Goal: Task Accomplishment & Management: Manage account settings

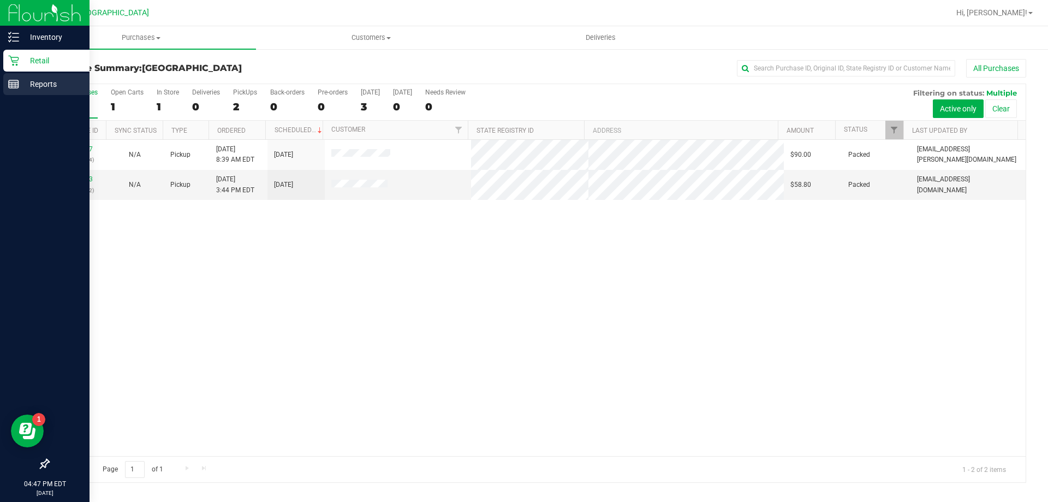
click at [16, 87] on icon at bounding box center [13, 84] width 11 height 11
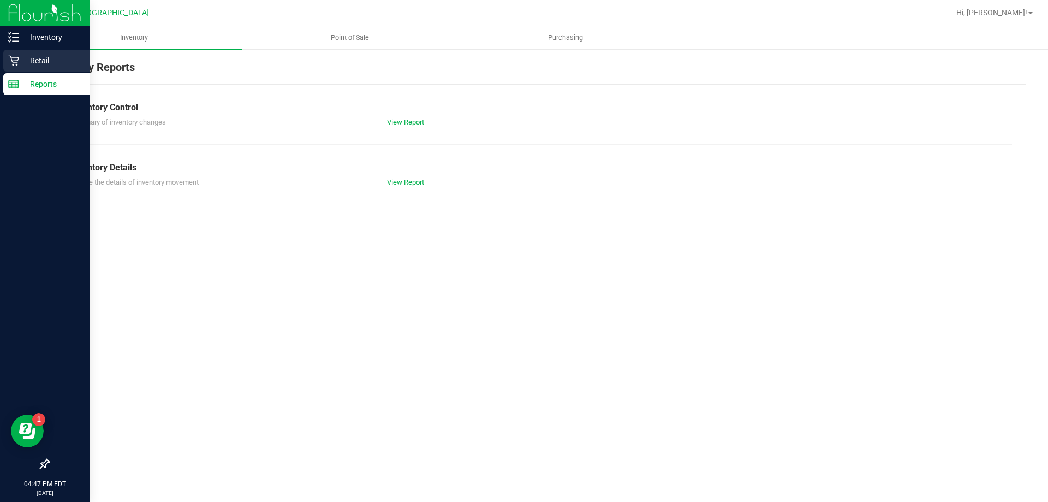
click at [59, 64] on p "Retail" at bounding box center [52, 60] width 66 height 13
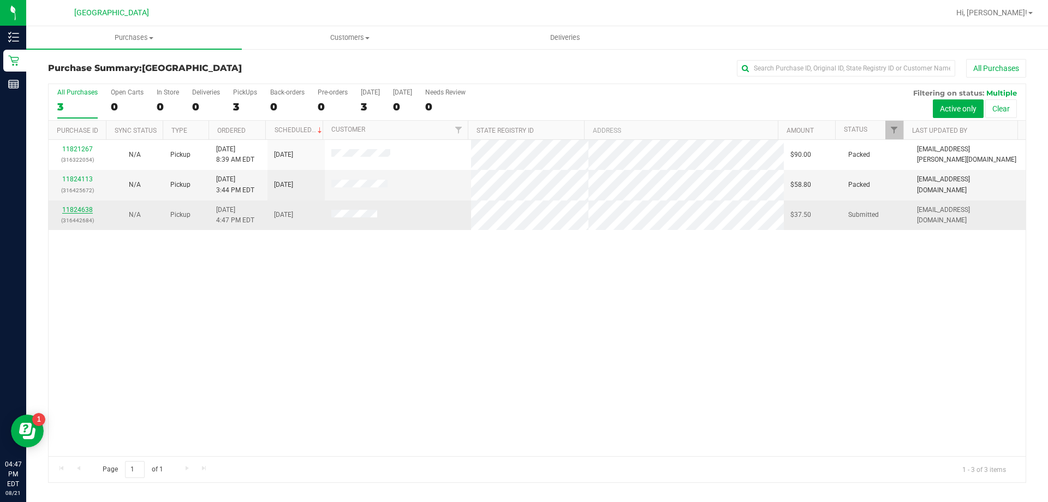
click at [88, 211] on link "11824638" at bounding box center [77, 210] width 31 height 8
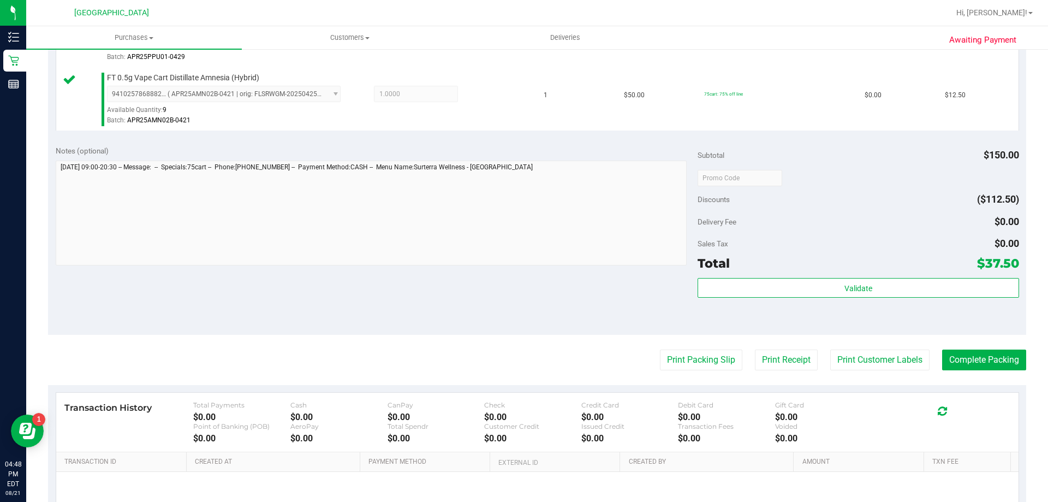
scroll to position [437, 0]
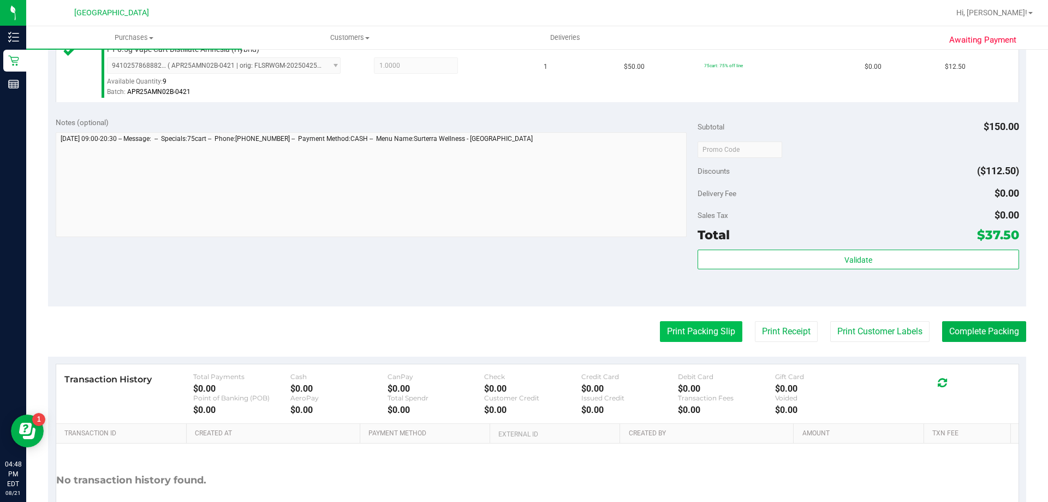
click at [698, 322] on button "Print Packing Slip" at bounding box center [701, 331] width 82 height 21
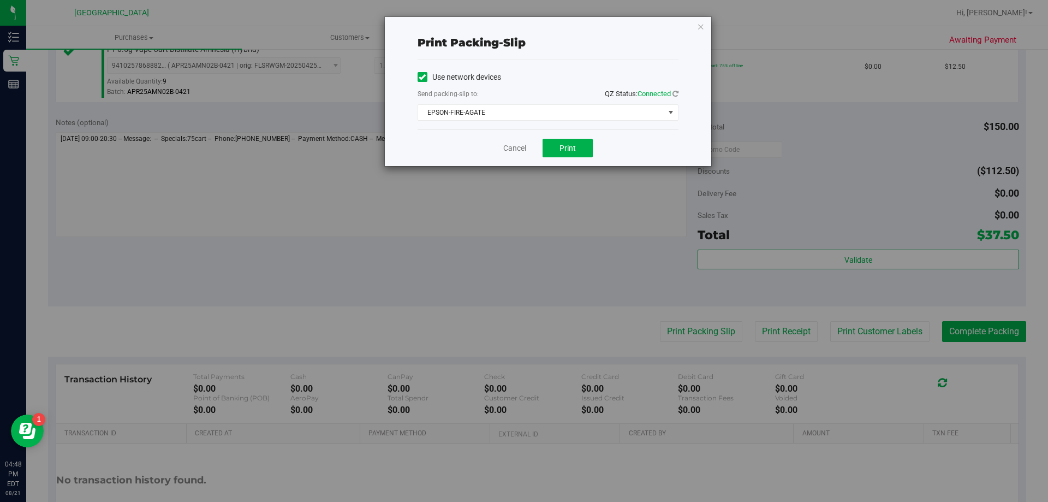
click at [595, 144] on div "Cancel Print" at bounding box center [548, 147] width 261 height 37
click at [589, 148] on button "Print" at bounding box center [568, 148] width 50 height 19
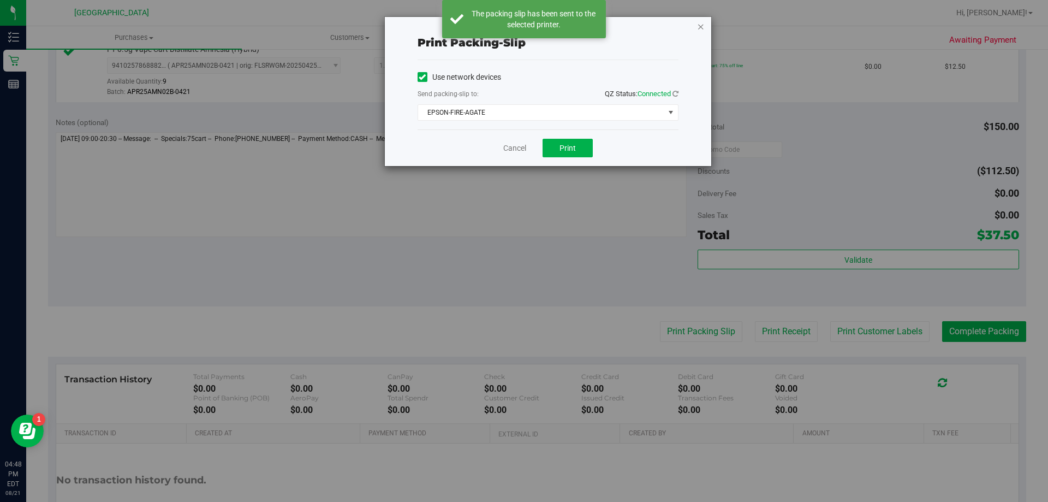
click at [699, 28] on icon "button" at bounding box center [701, 26] width 8 height 13
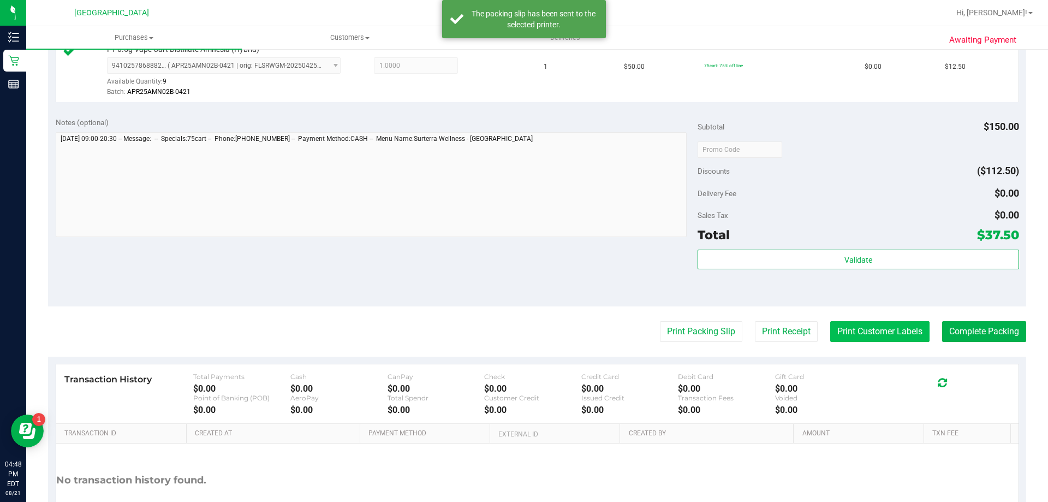
click at [886, 325] on button "Print Customer Labels" at bounding box center [879, 331] width 99 height 21
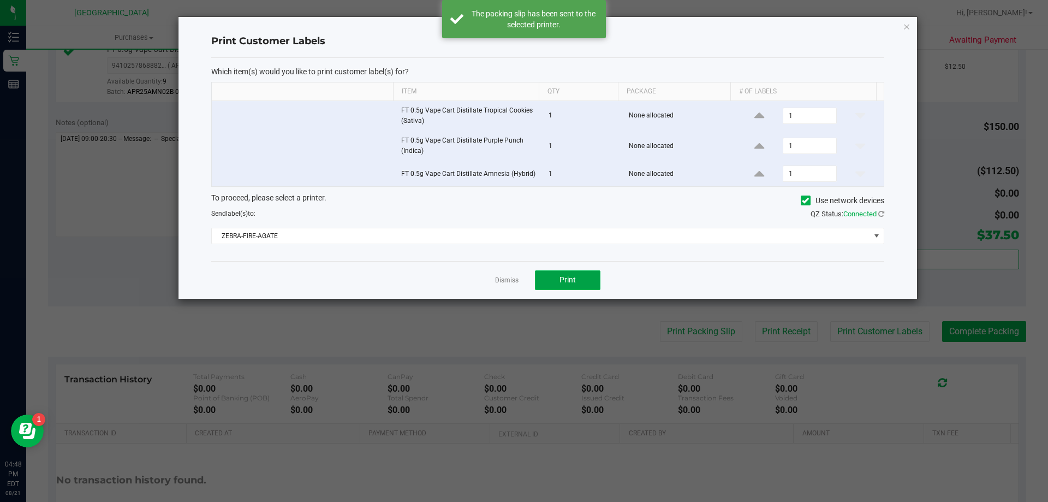
click at [581, 276] on button "Print" at bounding box center [568, 280] width 66 height 20
click at [914, 27] on div "Print Customer Labels Which item(s) would you like to print customer label(s) f…" at bounding box center [548, 158] width 739 height 282
click at [911, 24] on div "Print Customer Labels Which item(s) would you like to print customer label(s) f…" at bounding box center [548, 158] width 739 height 282
click at [906, 26] on icon "button" at bounding box center [907, 26] width 8 height 13
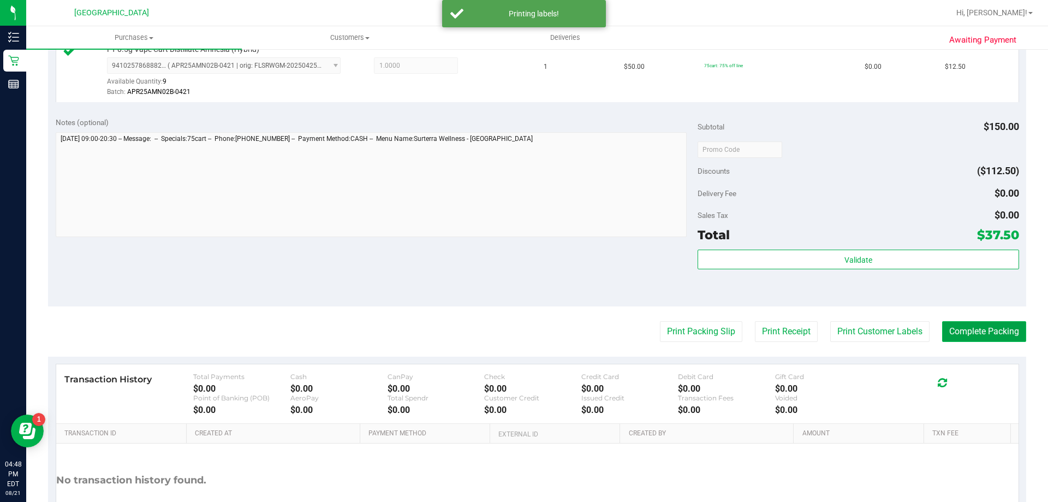
click at [979, 330] on button "Complete Packing" at bounding box center [984, 331] width 84 height 21
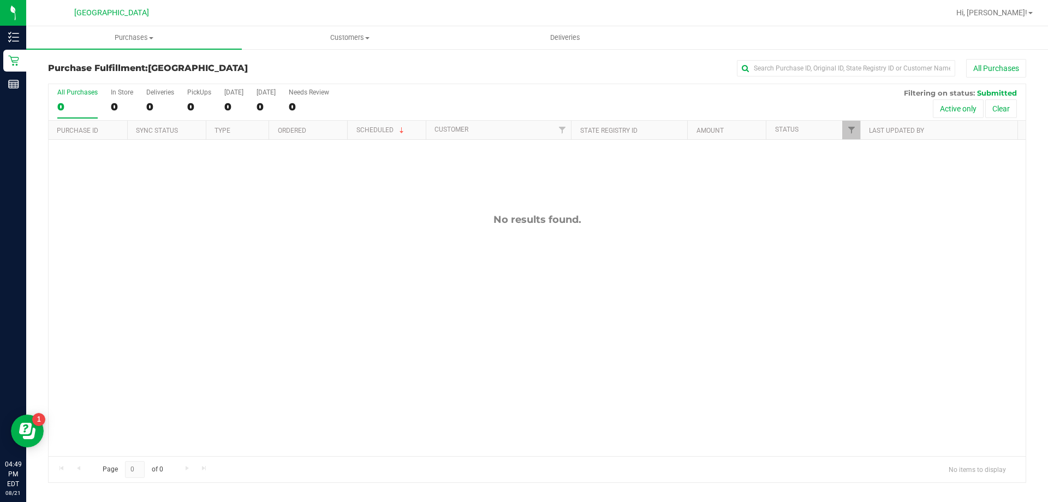
click at [15, 86] on line at bounding box center [14, 86] width 10 height 0
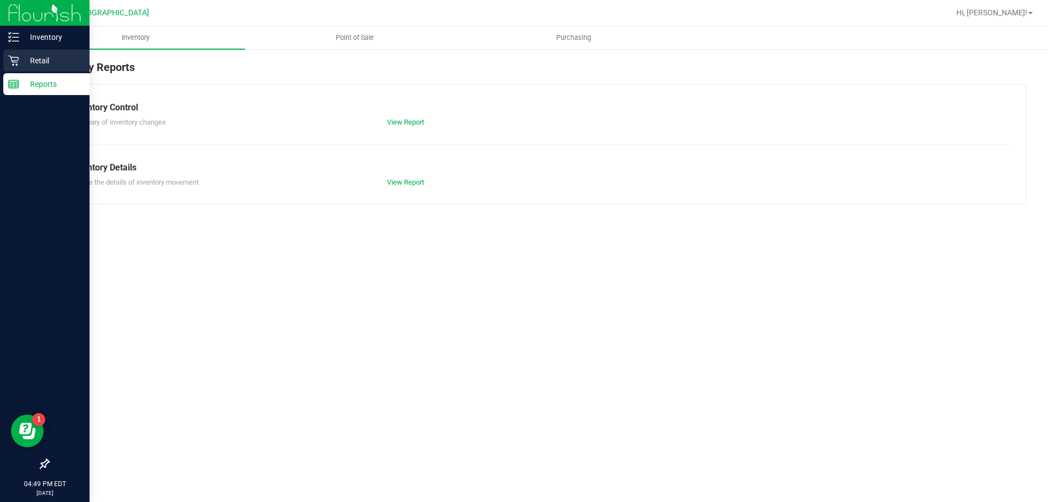
click at [30, 64] on p "Retail" at bounding box center [52, 60] width 66 height 13
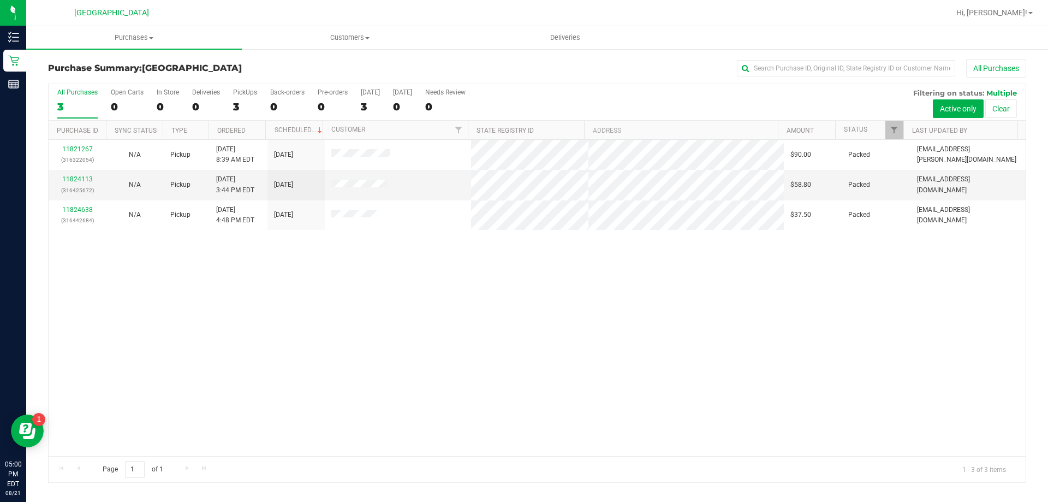
click at [414, 343] on div "11821267 (316322054) N/A Pickup [DATE] 8:39 AM EDT 8/21/2025 $90.00 Packed [EMA…" at bounding box center [537, 298] width 977 height 316
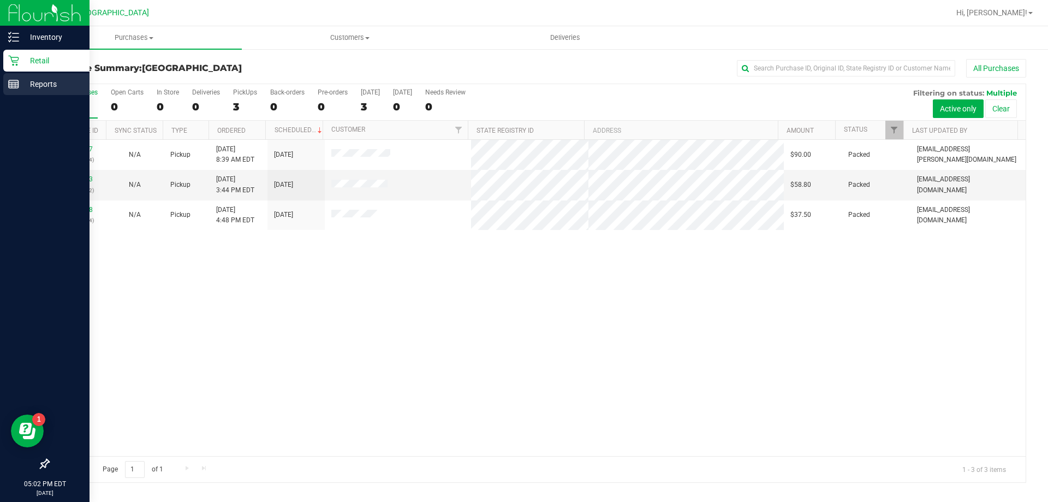
click at [4, 90] on div "Reports" at bounding box center [46, 84] width 86 height 22
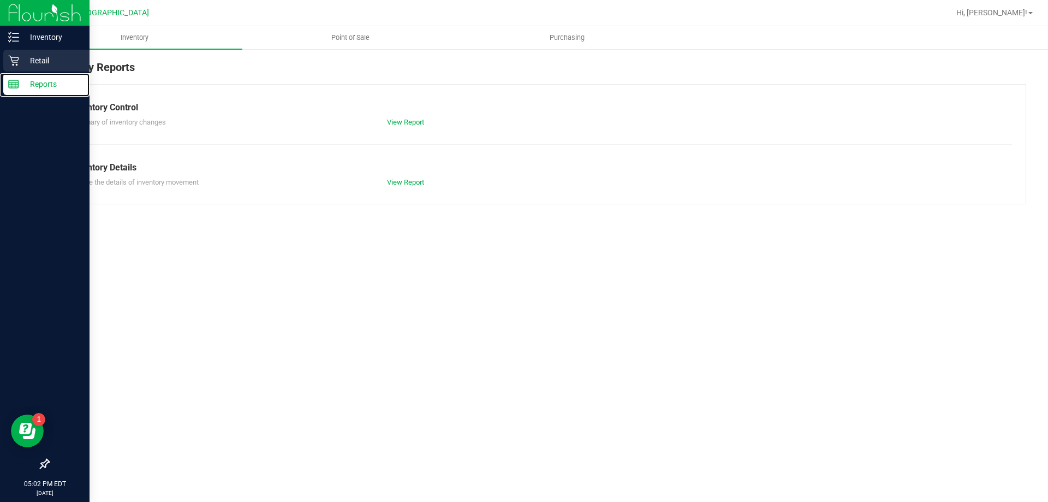
click at [30, 68] on div "Retail" at bounding box center [46, 61] width 86 height 22
